Goal: Task Accomplishment & Management: Manage account settings

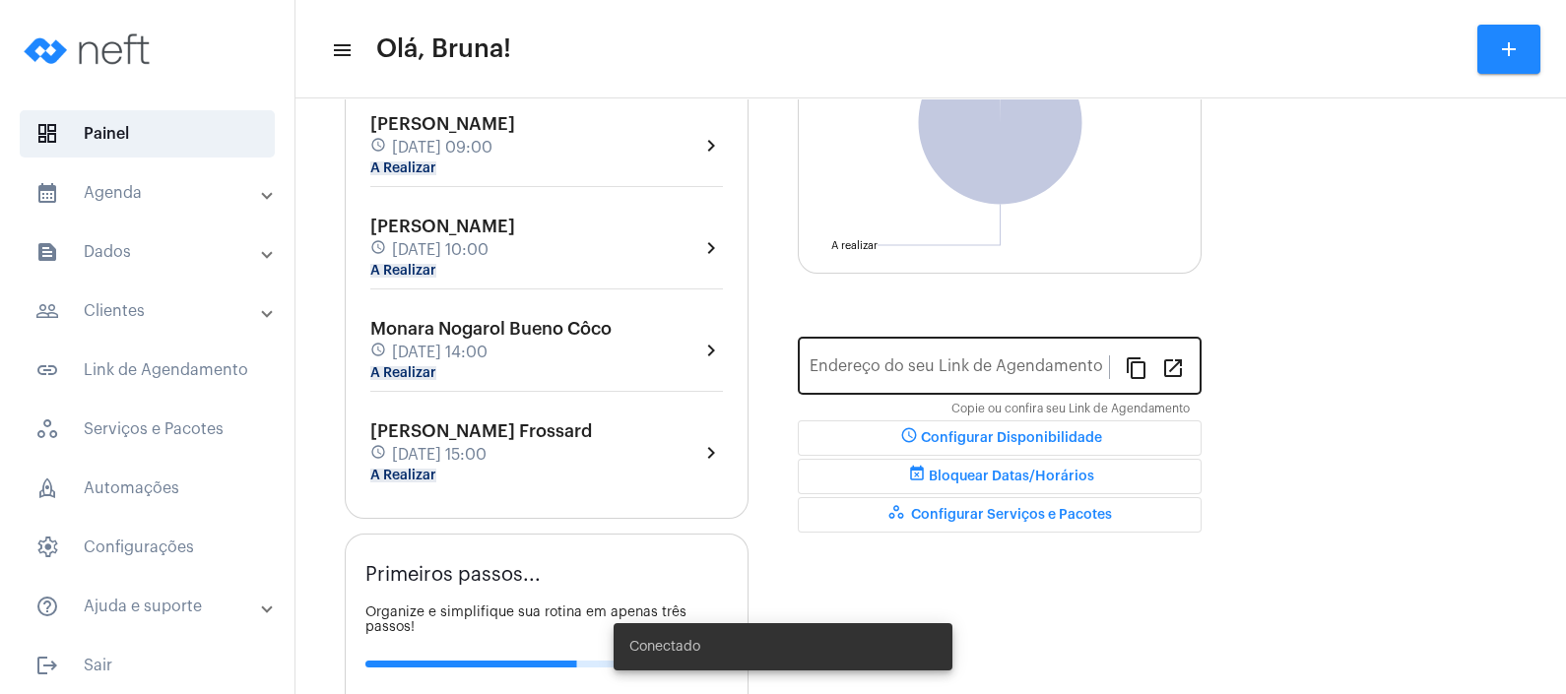
type input "[URL][DOMAIN_NAME]"
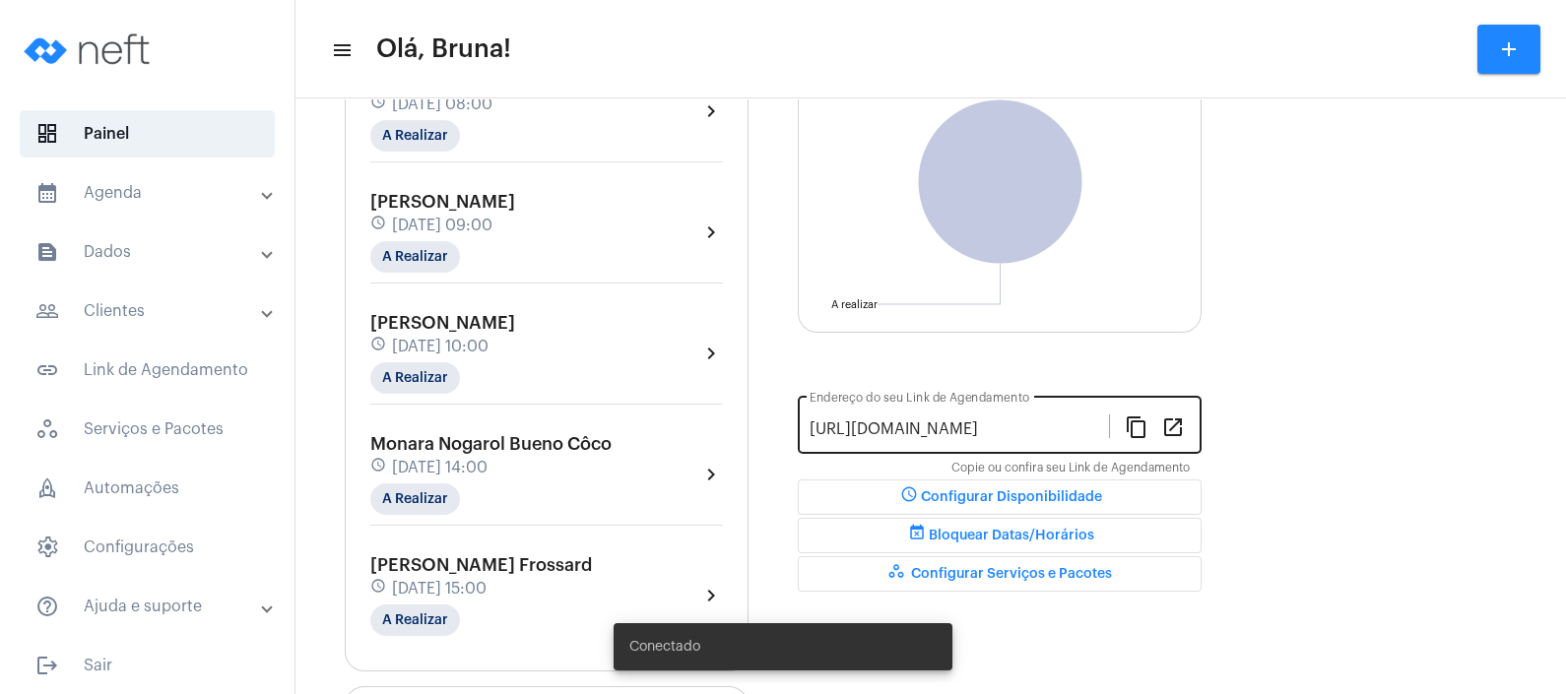
scroll to position [305, 0]
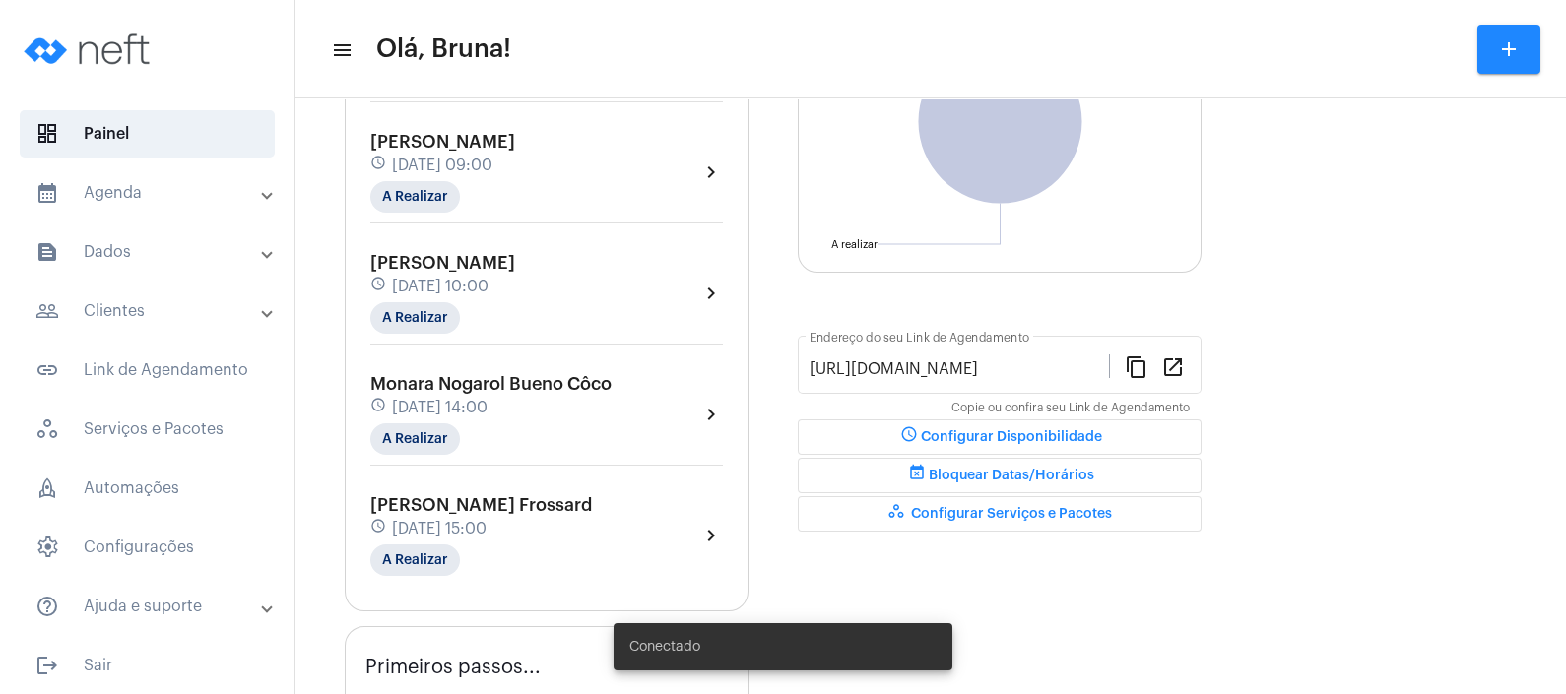
click at [219, 189] on mat-panel-title "calendar_month_outlined Agenda" at bounding box center [148, 193] width 227 height 24
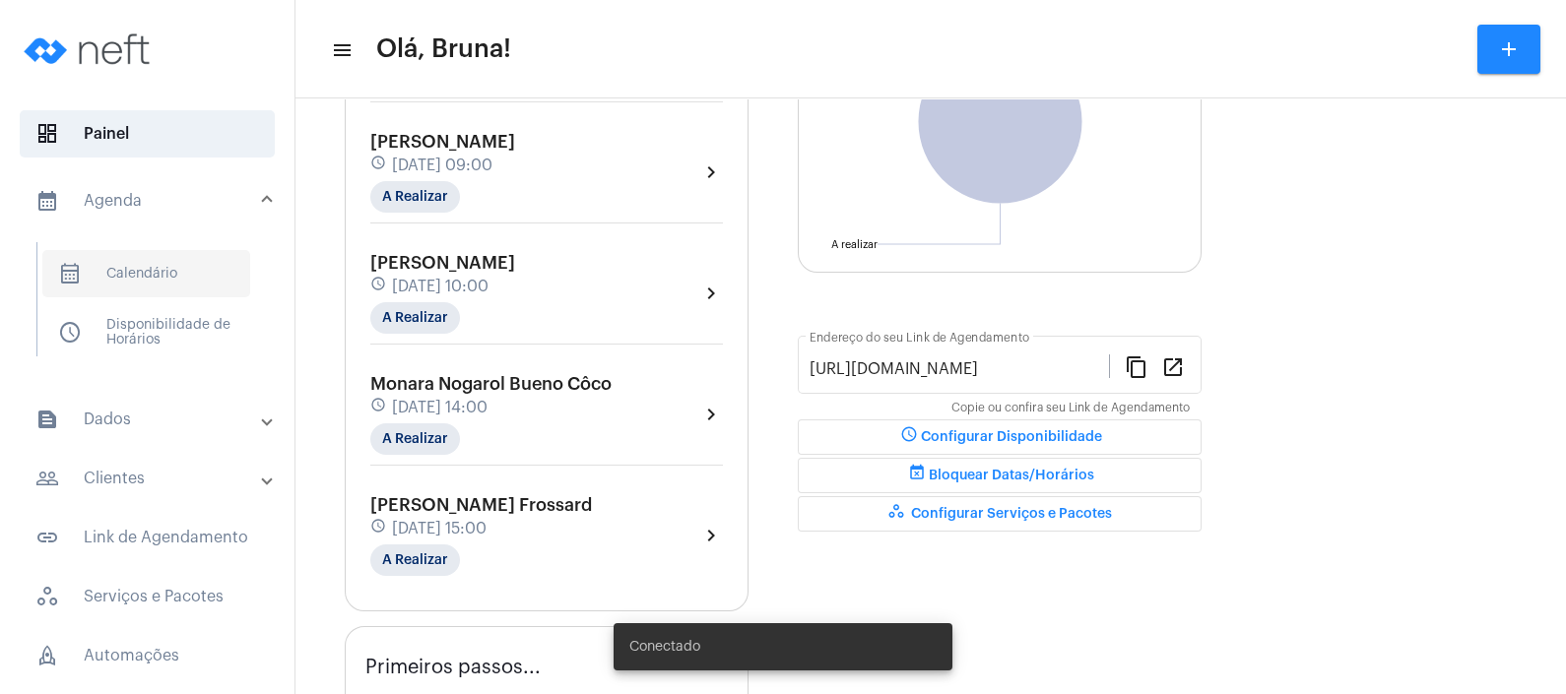
click at [212, 279] on span "calendar_month_outlined Calendário" at bounding box center [146, 273] width 208 height 47
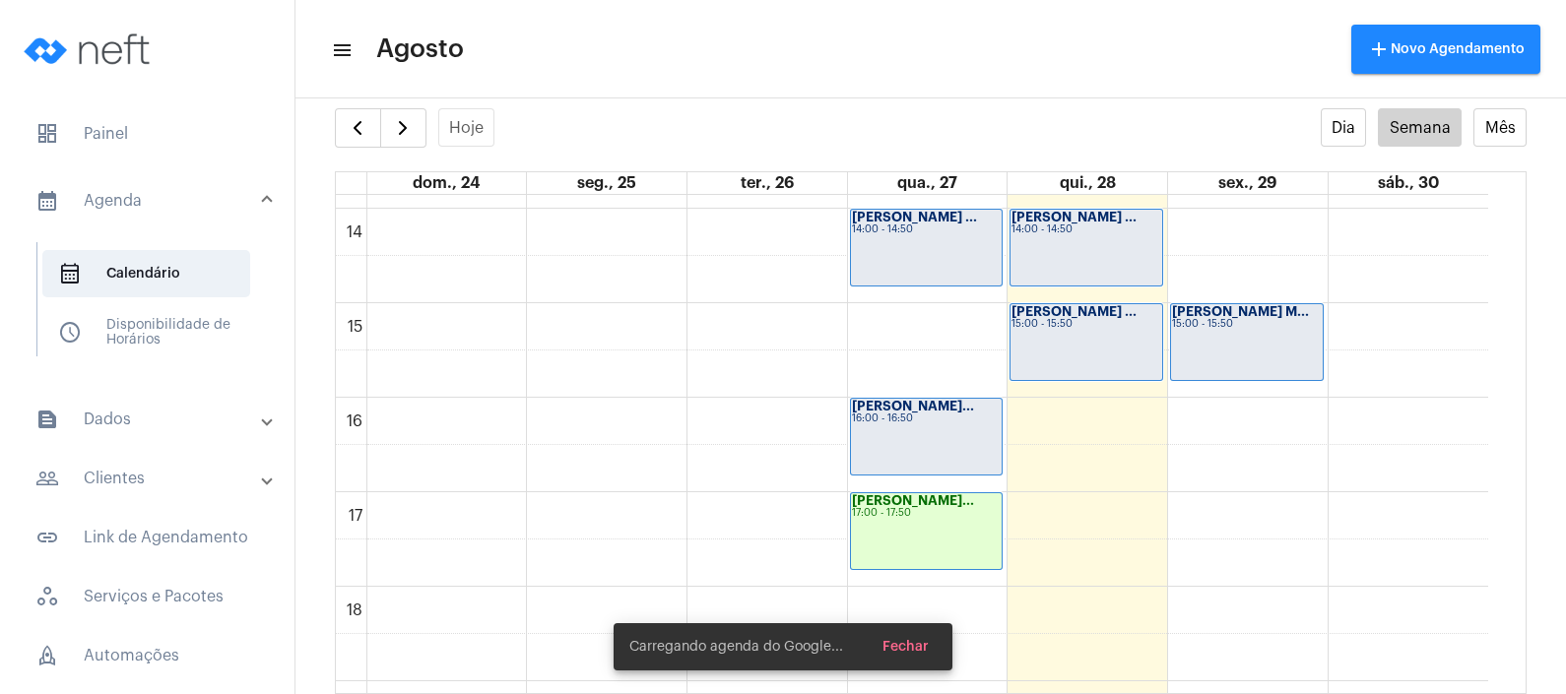
scroll to position [1429, 0]
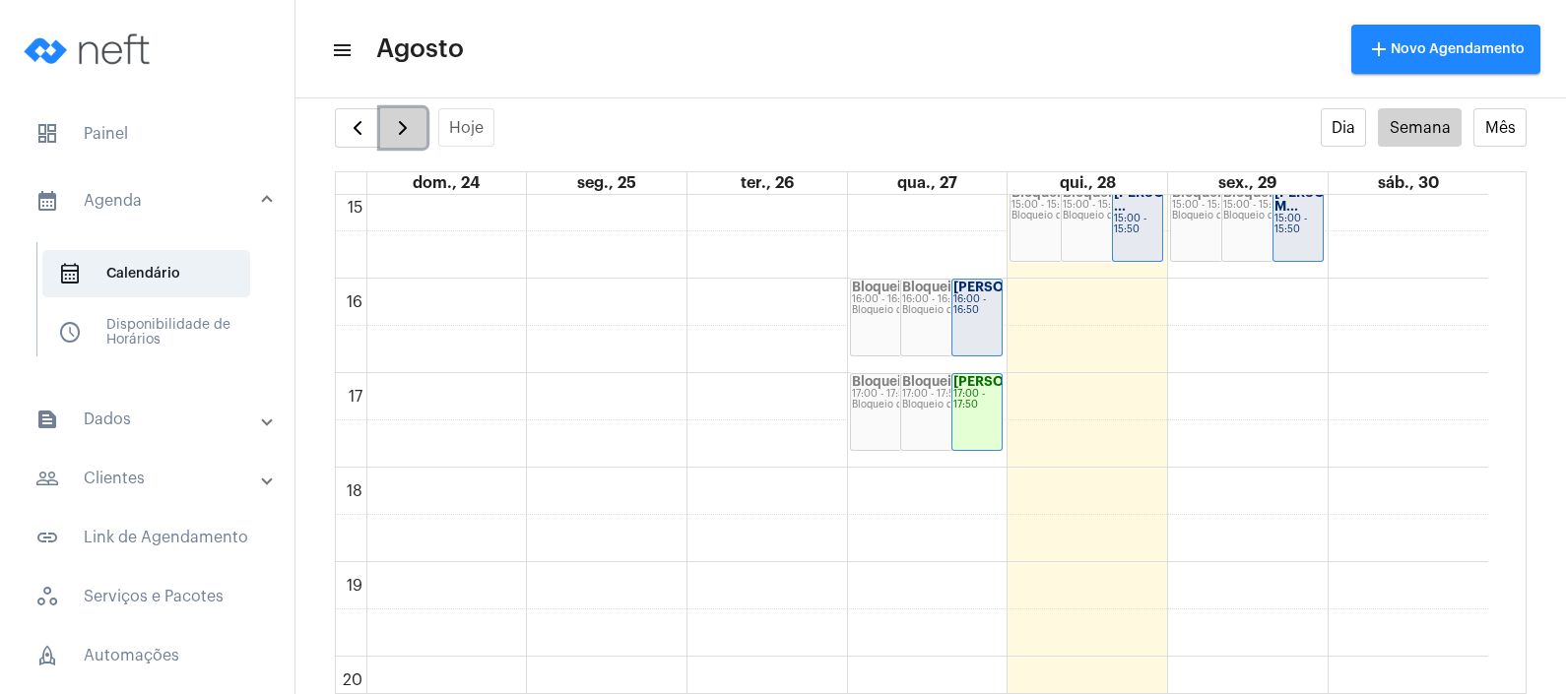
click at [397, 117] on span "button" at bounding box center [403, 128] width 24 height 24
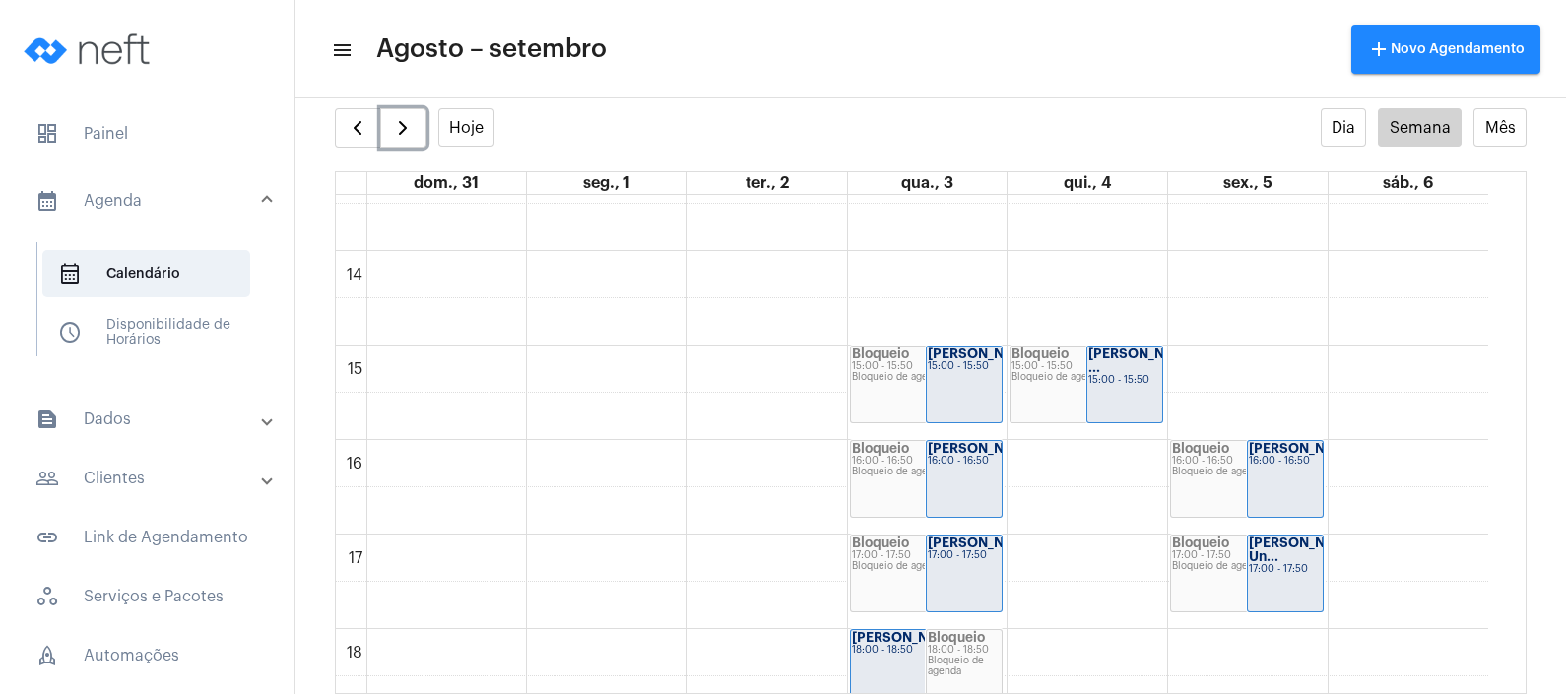
scroll to position [1306, 0]
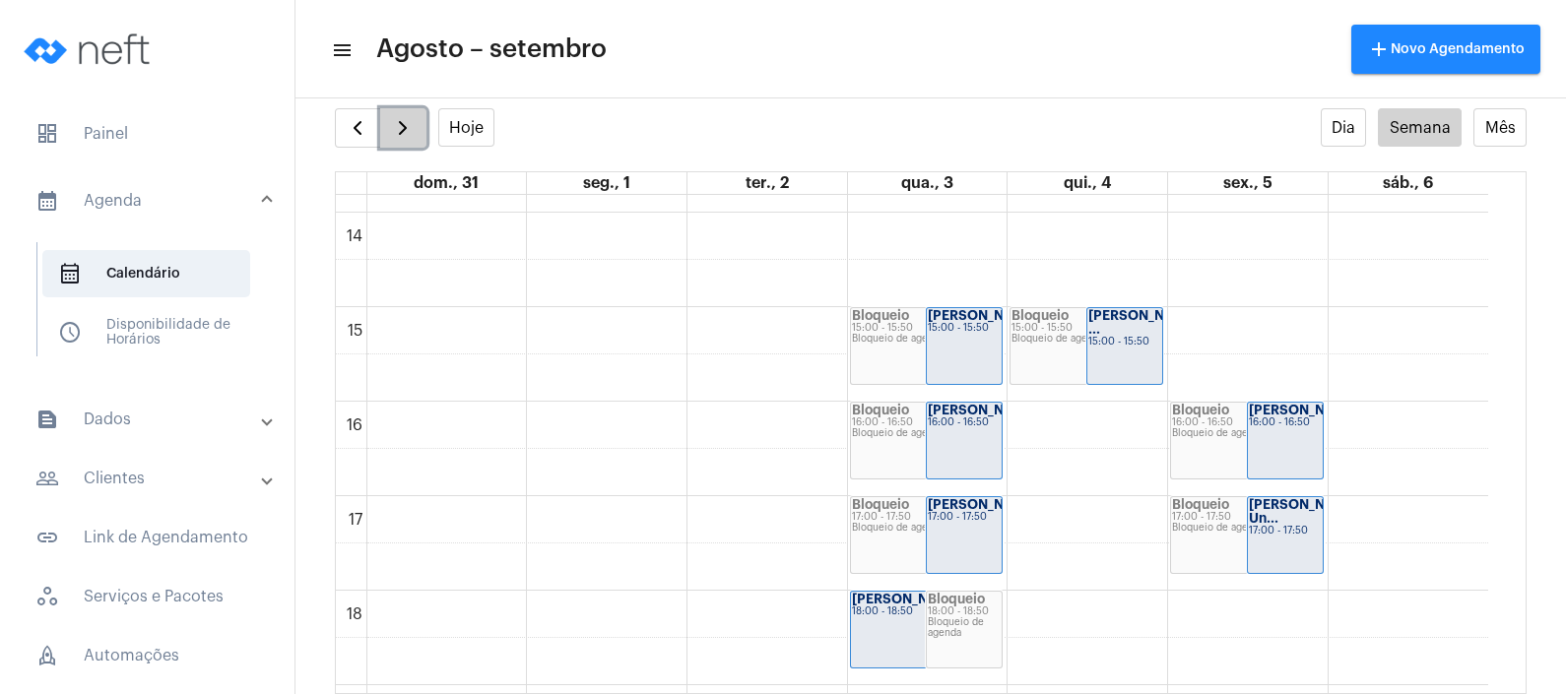
click at [384, 127] on button "button" at bounding box center [403, 127] width 46 height 39
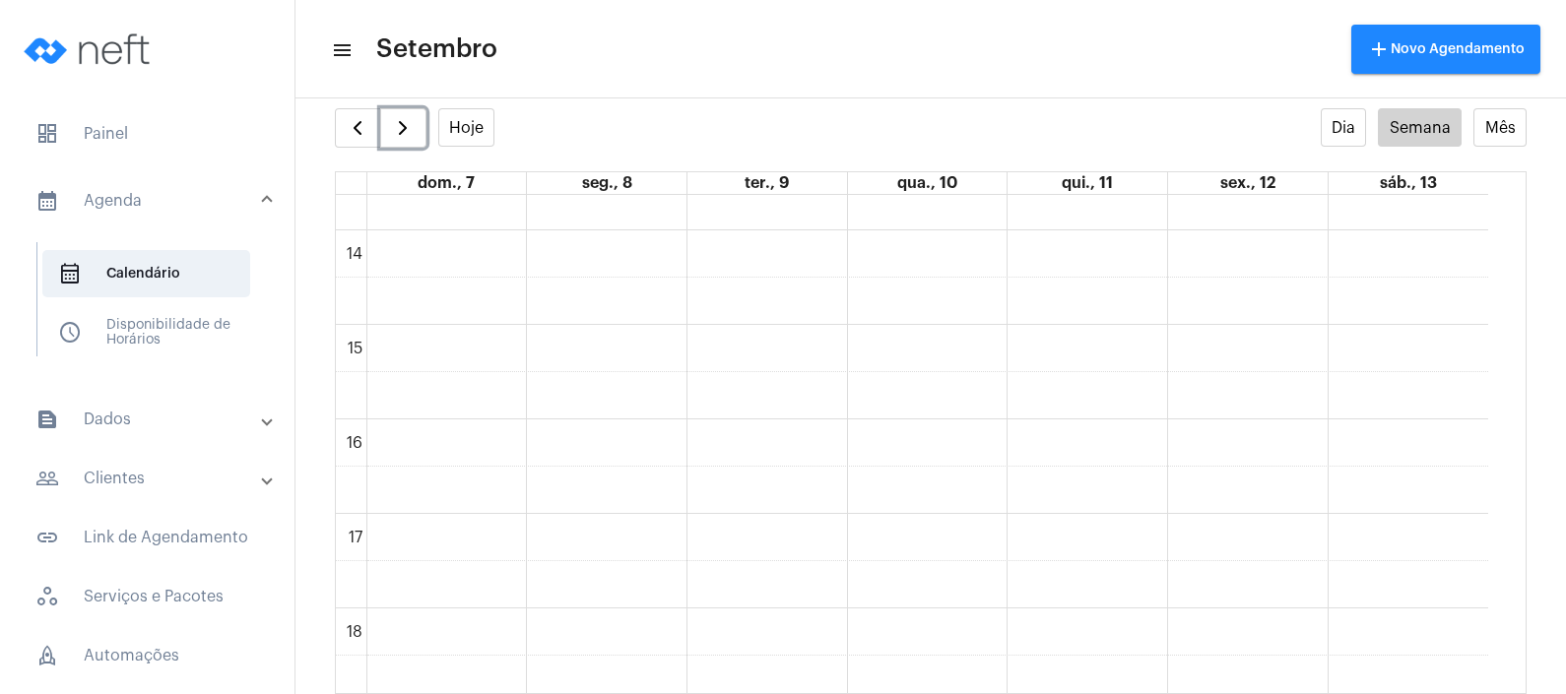
scroll to position [1152, 0]
